Goal: Find specific page/section: Find specific page/section

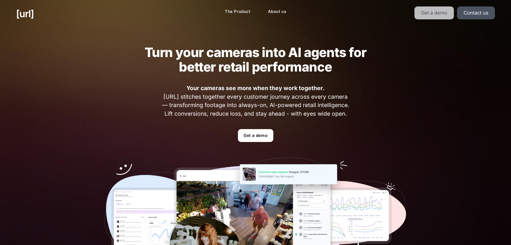
click at [443, 11] on link "Get a demo" at bounding box center [434, 12] width 39 height 13
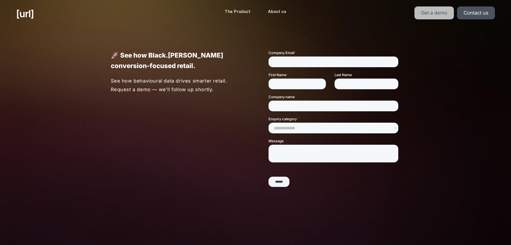
click at [443, 10] on link "Get a demo" at bounding box center [434, 12] width 39 height 13
click at [32, 12] on link "[URL]" at bounding box center [25, 13] width 18 height 14
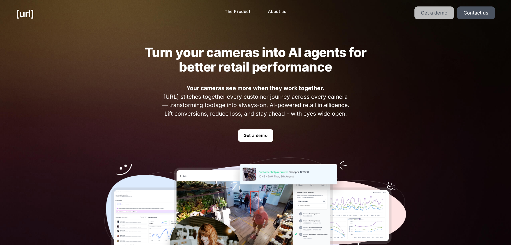
click at [437, 13] on link "Get a demo" at bounding box center [434, 12] width 39 height 13
